Goal: Complete application form

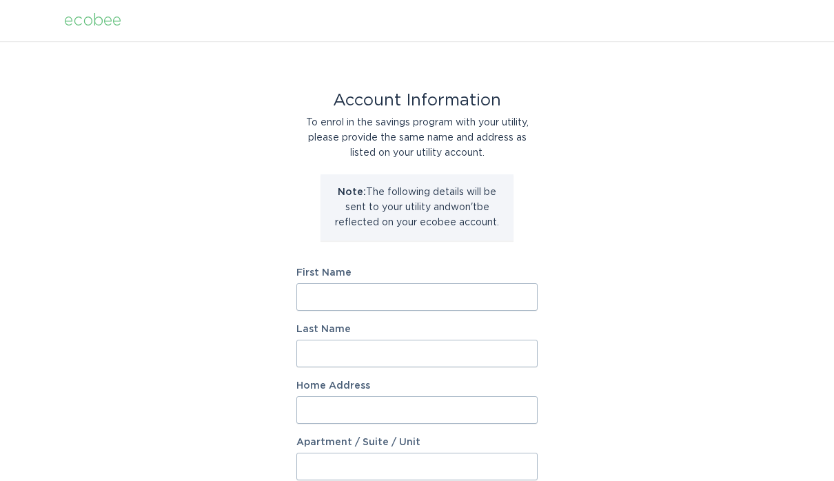
click at [427, 294] on input "First Name" at bounding box center [416, 297] width 241 height 28
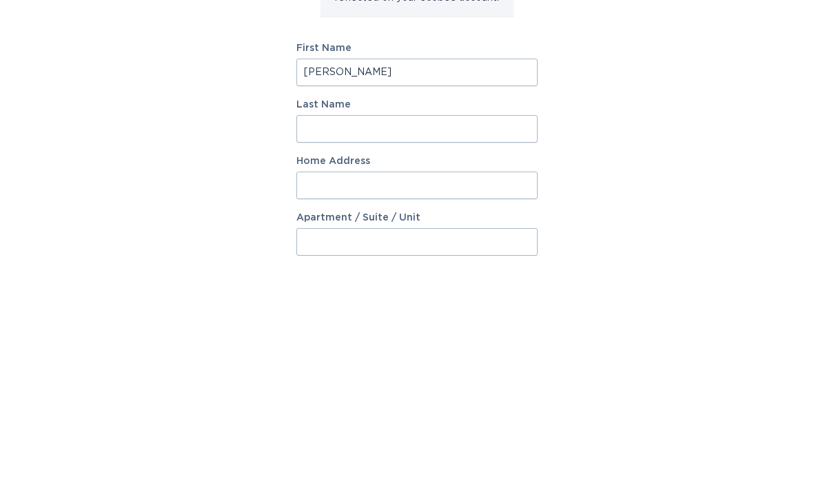
type input "[PERSON_NAME]"
click at [472, 340] on input "Last Name" at bounding box center [416, 354] width 241 height 28
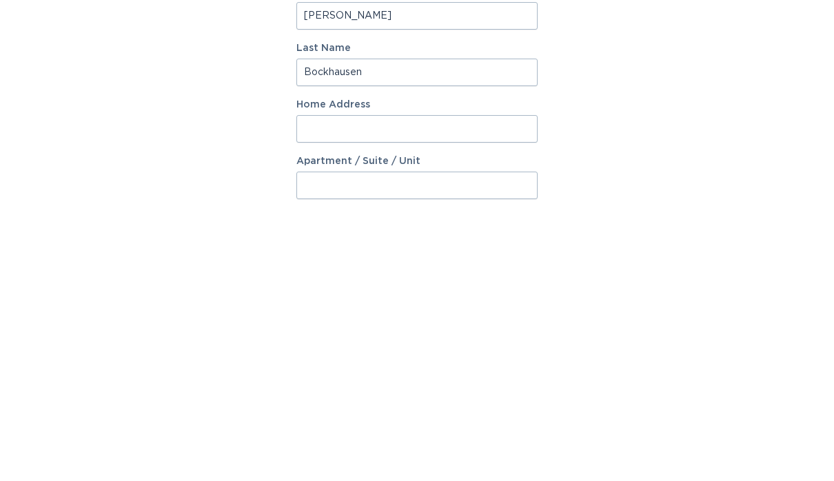
type input "Bockhausen"
click at [461, 396] on input "Home Address" at bounding box center [416, 410] width 241 height 28
type input "[STREET_ADDRESS][PERSON_NAME]"
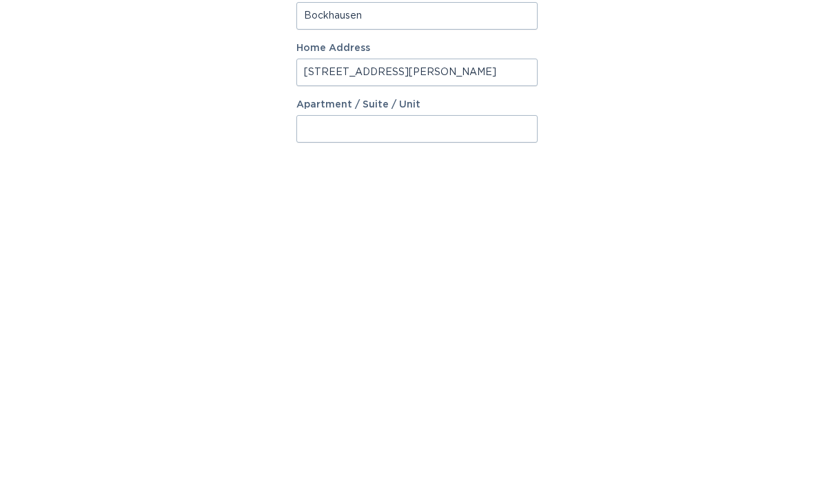
select select "US"
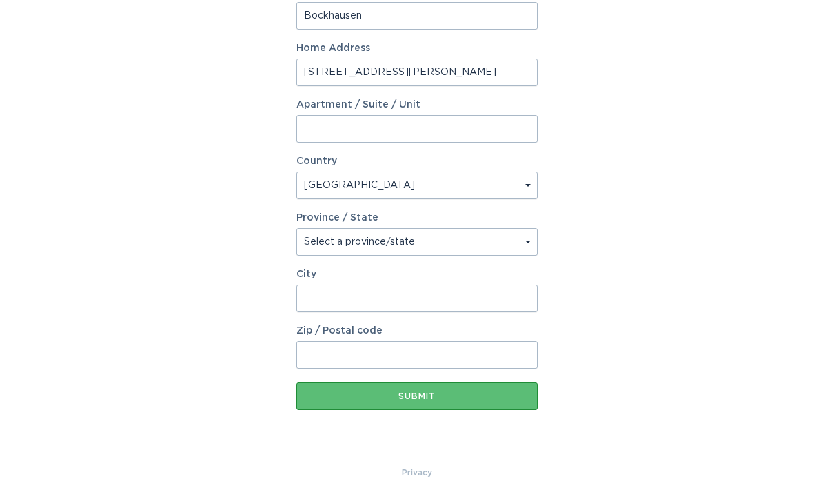
type input "[PERSON_NAME]"
type input "48843"
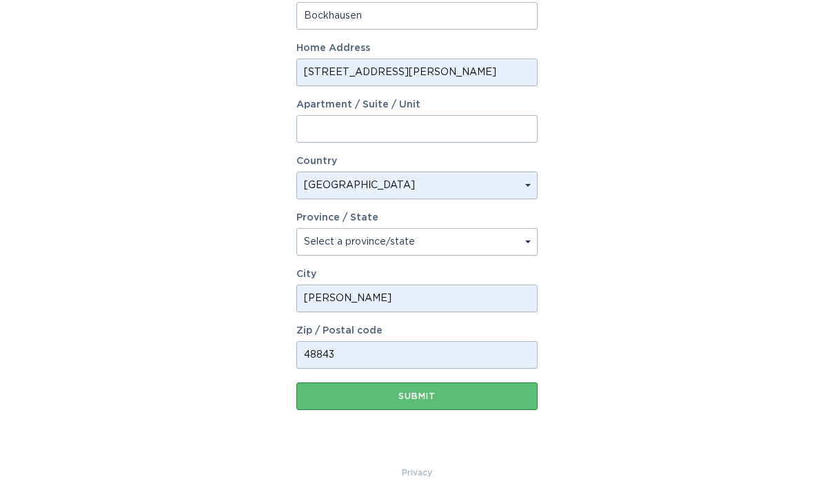
select select "MI"
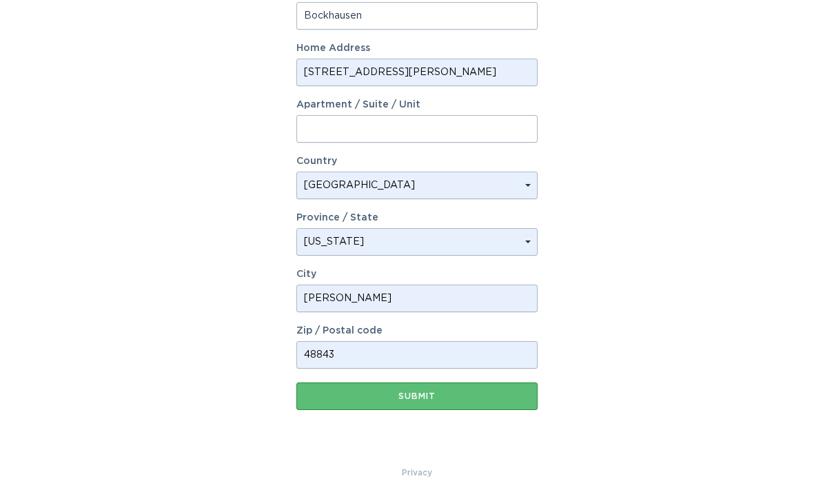
click at [449, 392] on button "Submit" at bounding box center [416, 397] width 241 height 28
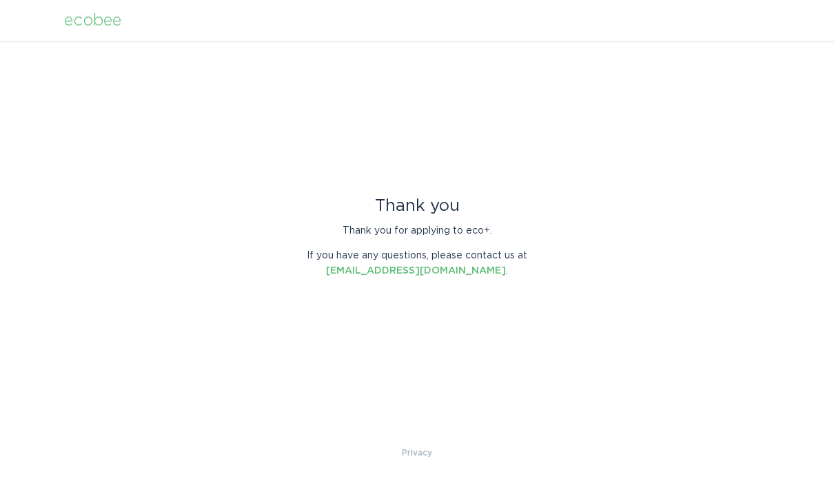
scroll to position [0, 0]
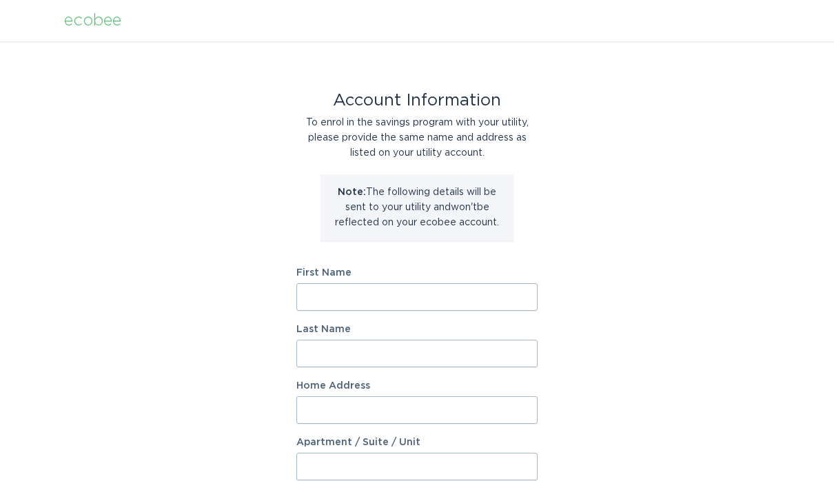
click at [496, 300] on input "First Name" at bounding box center [416, 297] width 241 height 28
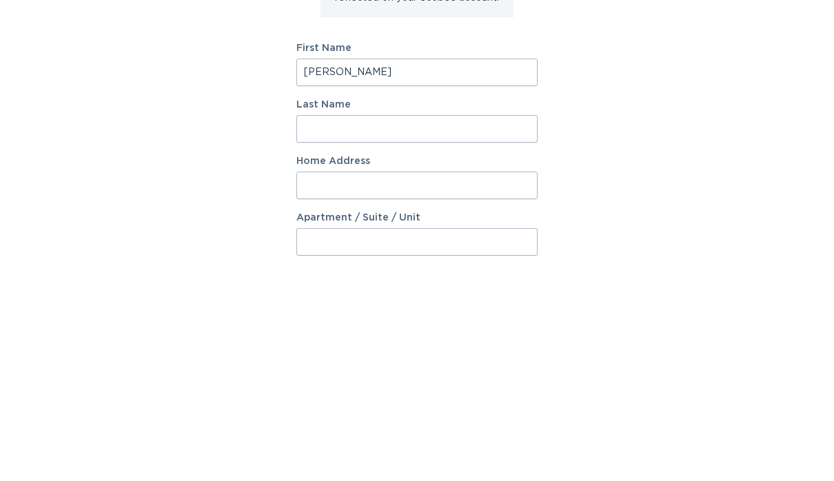
type input "[PERSON_NAME]"
click at [468, 340] on input "Last Name" at bounding box center [416, 354] width 241 height 28
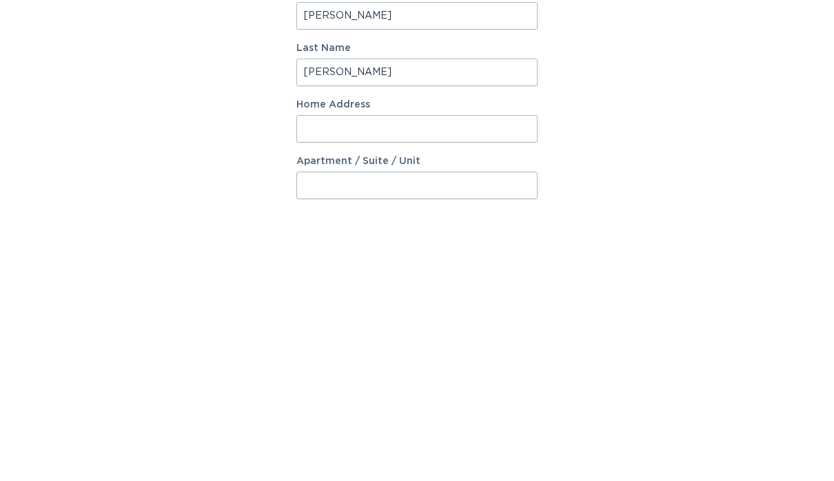
type input "Dewitt"
click at [484, 396] on input "Home Address" at bounding box center [416, 410] width 241 height 28
type input "[STREET_ADDRESS][PERSON_NAME]"
select select "US"
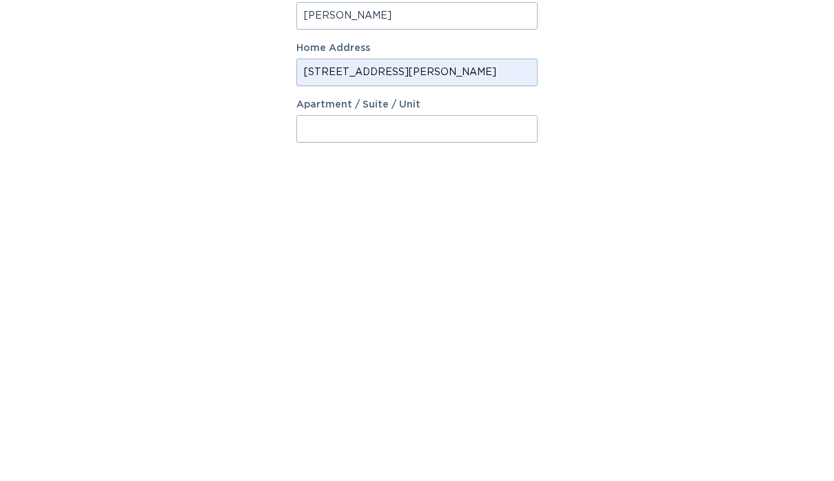
scroll to position [338, 0]
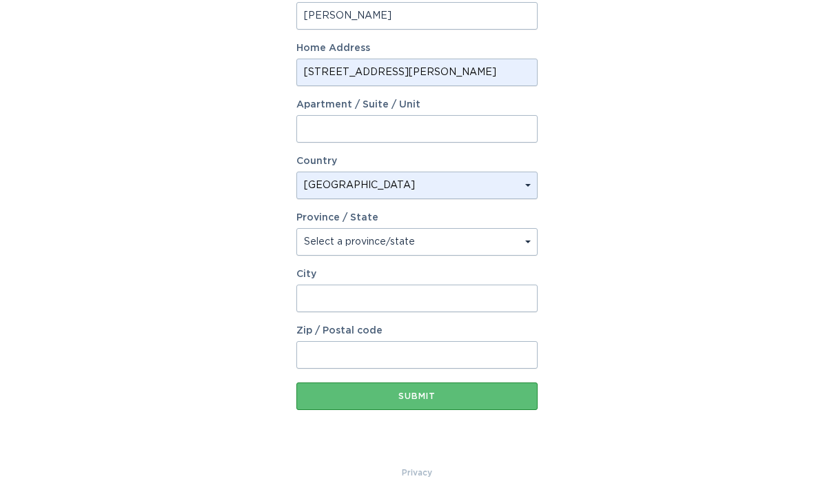
type input "[PERSON_NAME]"
type input "48843"
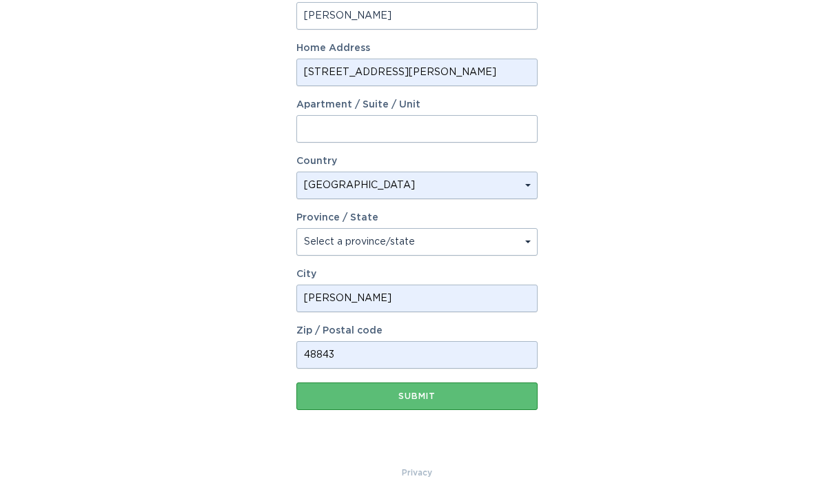
select select "MI"
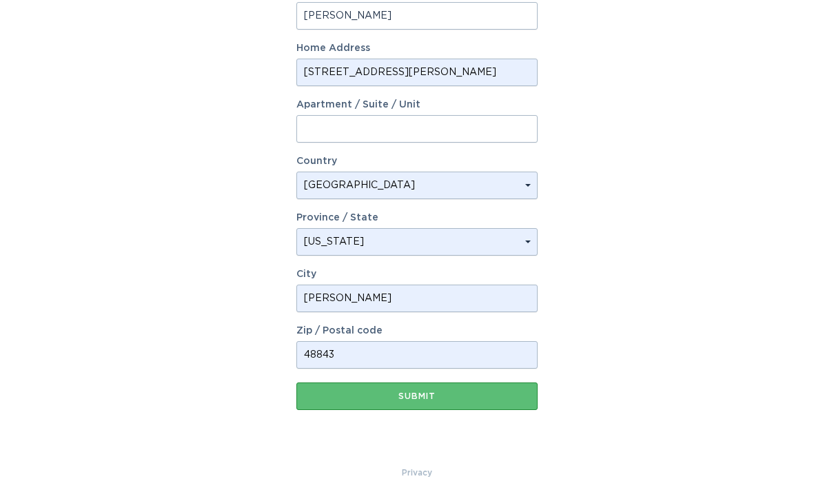
click at [483, 396] on div "Submit" at bounding box center [417, 396] width 228 height 8
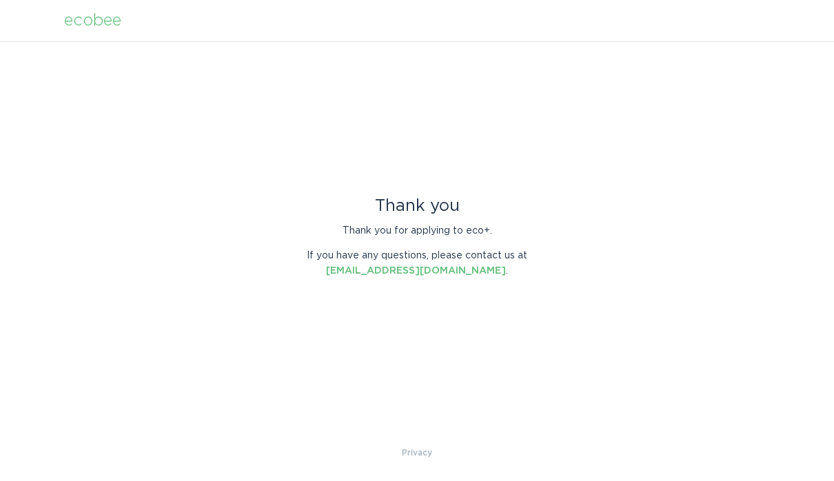
scroll to position [0, 0]
